Goal: Check status: Check status

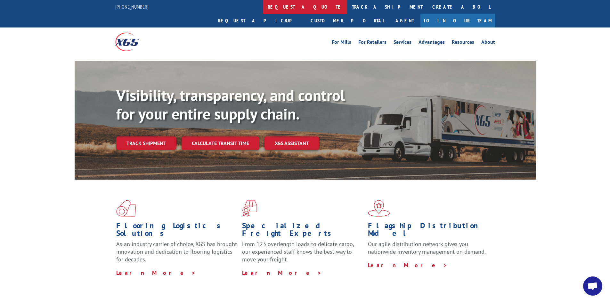
click at [263, 8] on link "request a quote" at bounding box center [305, 7] width 84 height 14
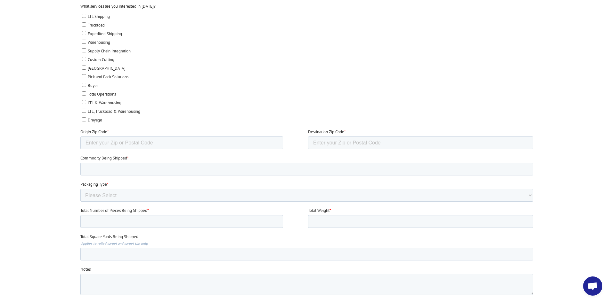
scroll to position [480, 0]
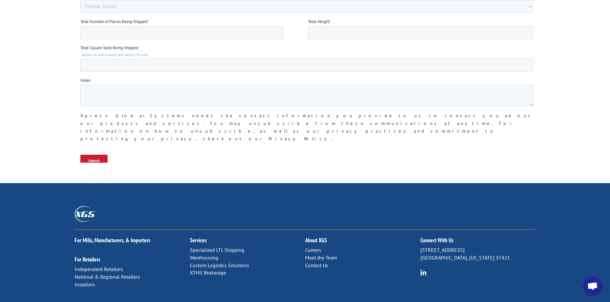
click at [318, 262] on link "Contact Us" at bounding box center [316, 265] width 23 height 6
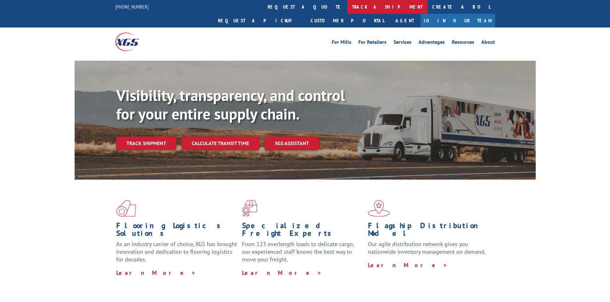
click at [347, 10] on link "track a shipment" at bounding box center [387, 7] width 80 height 14
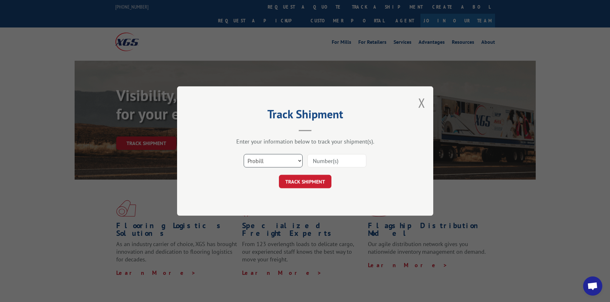
drag, startPoint x: 270, startPoint y: 157, endPoint x: 259, endPoint y: 159, distance: 11.7
click at [270, 157] on select "Select category... Probill BOL PO" at bounding box center [273, 160] width 59 height 13
select select "bol"
click at [244, 154] on select "Select category... Probill BOL PO" at bounding box center [273, 160] width 59 height 13
paste input "611950"
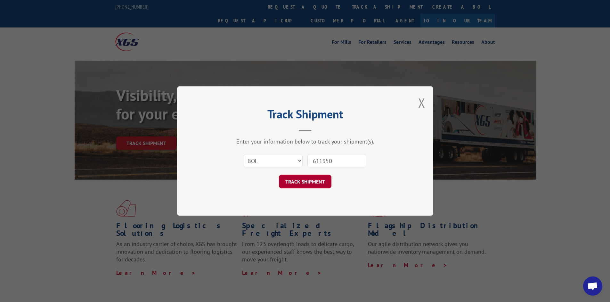
type input "611950"
click at [312, 185] on button "TRACK SHIPMENT" at bounding box center [305, 181] width 52 height 13
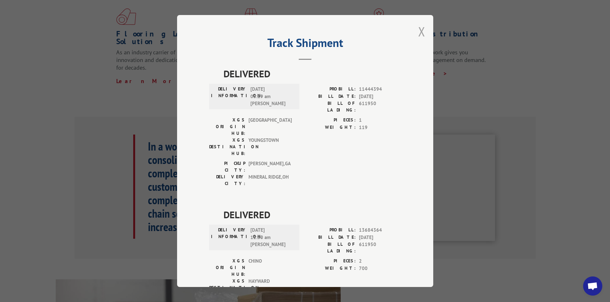
click at [418, 32] on button "Close modal" at bounding box center [421, 31] width 7 height 17
